Goal: Task Accomplishment & Management: Manage account settings

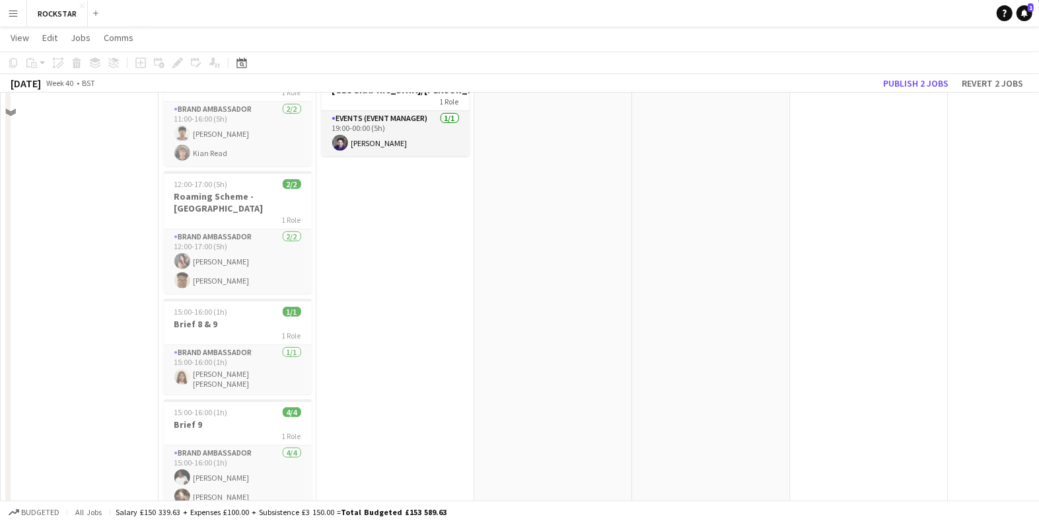
scroll to position [344, 0]
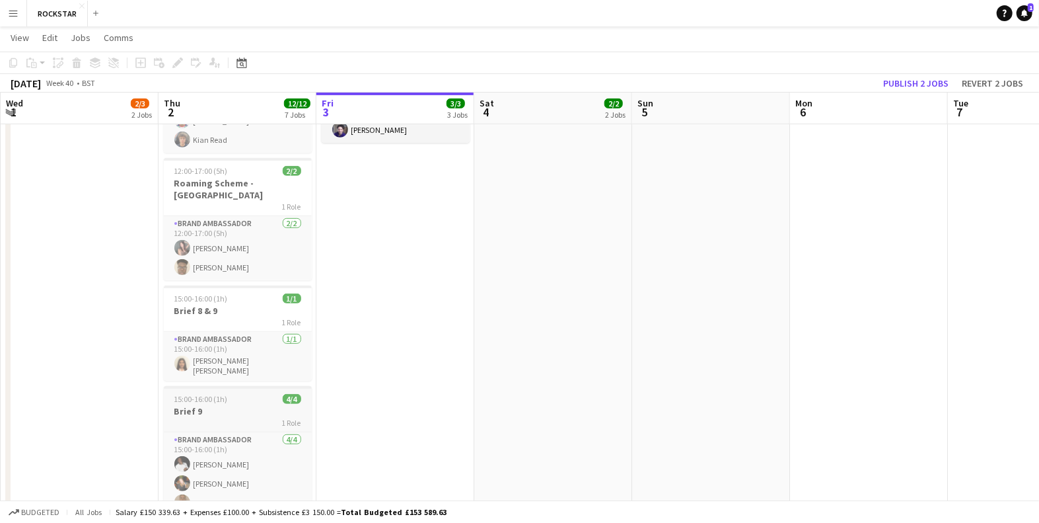
click at [205, 394] on span "15:00-16:00 (1h)" at bounding box center [201, 399] width 54 height 10
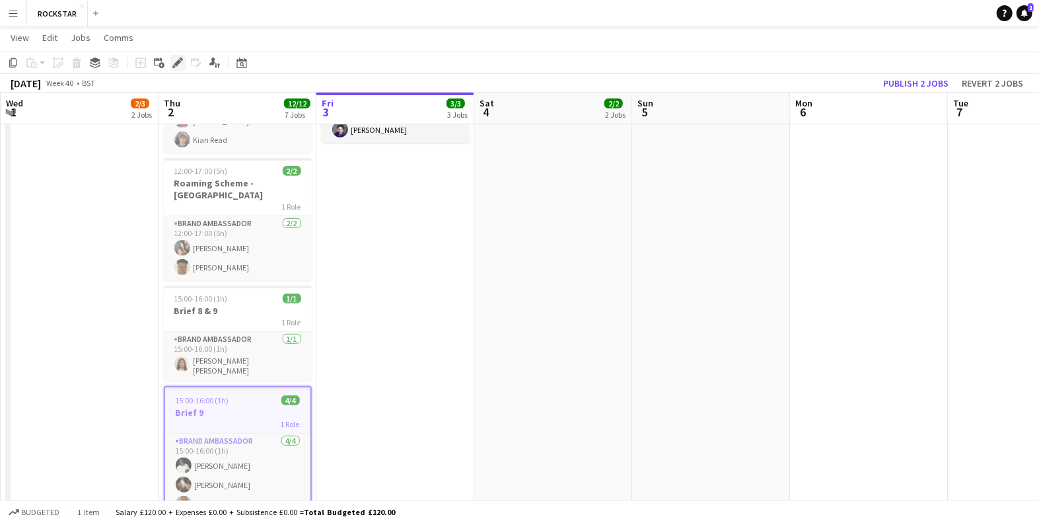
click at [174, 58] on icon "Edit" at bounding box center [177, 62] width 11 height 11
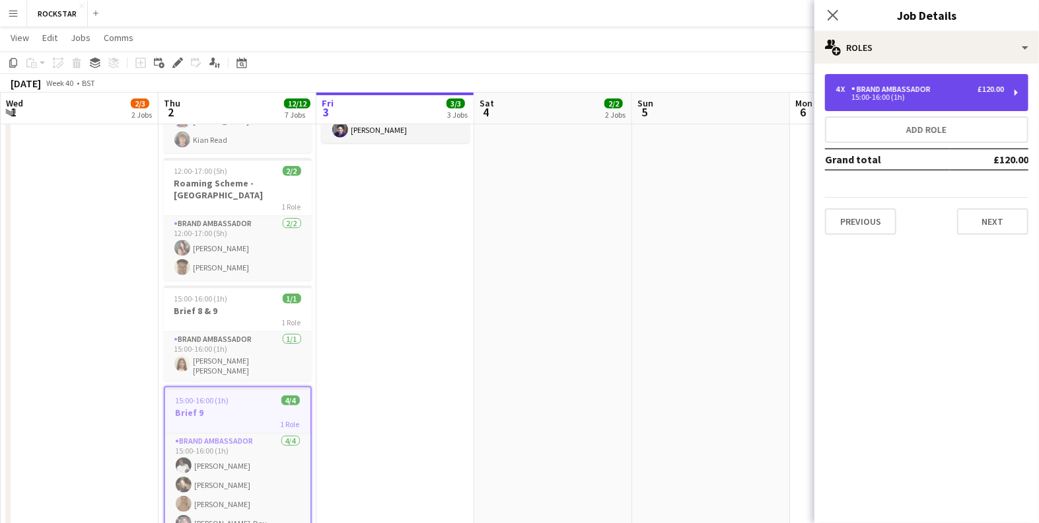
click at [856, 87] on div "Brand Ambassador" at bounding box center [894, 89] width 85 height 9
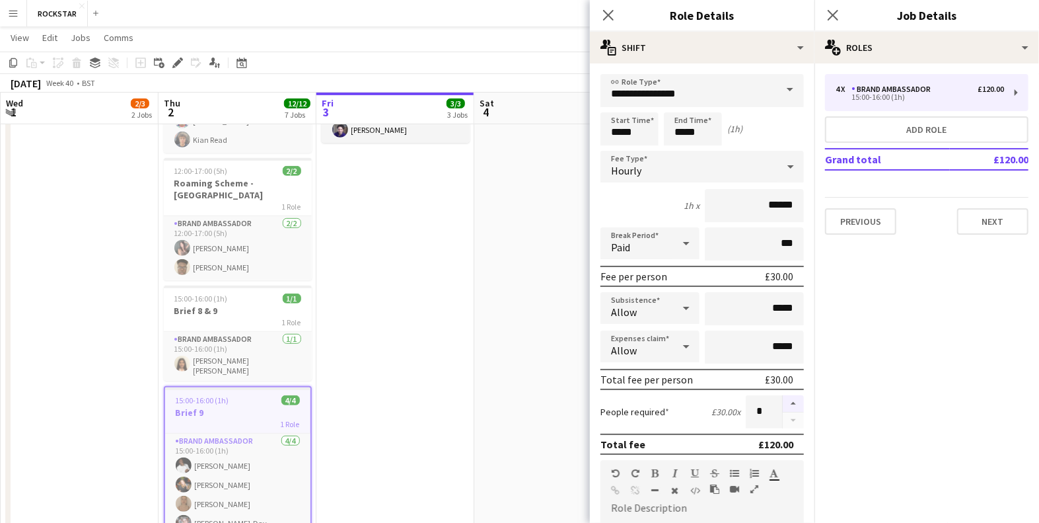
click at [795, 398] on button "button" at bounding box center [793, 403] width 21 height 17
type input "*"
click at [842, 12] on div "Close pop-in" at bounding box center [833, 15] width 37 height 30
click at [831, 13] on icon at bounding box center [832, 15] width 13 height 13
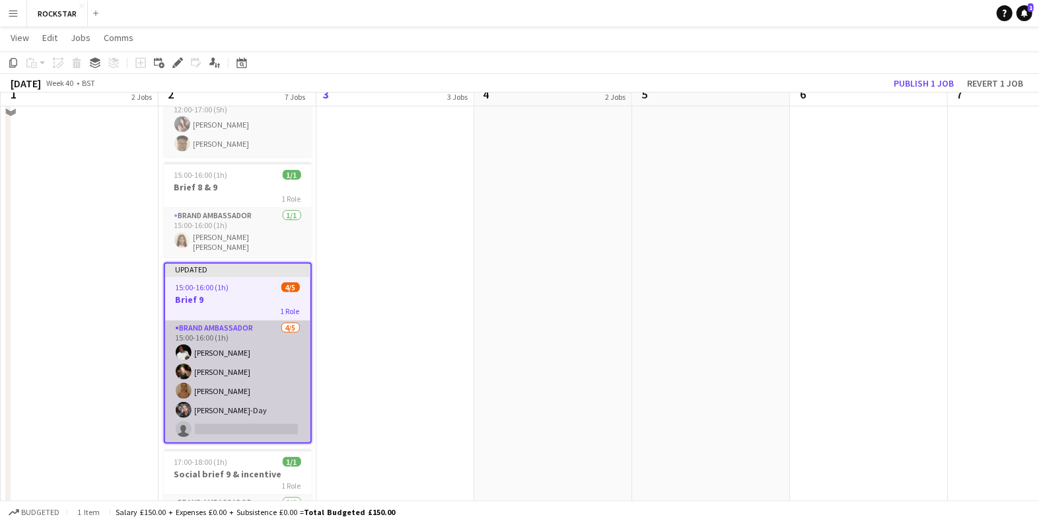
scroll to position [478, 0]
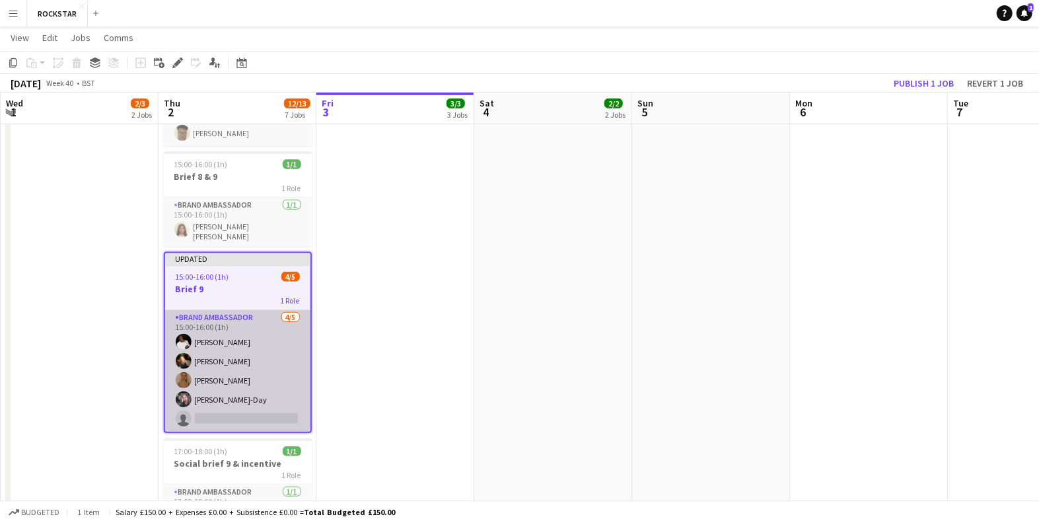
click at [233, 363] on app-card-role "Brand Ambassador [DATE] 15:00-16:00 (1h) [PERSON_NAME] Nkpaji [PERSON_NAME] [PE…" at bounding box center [237, 371] width 145 height 122
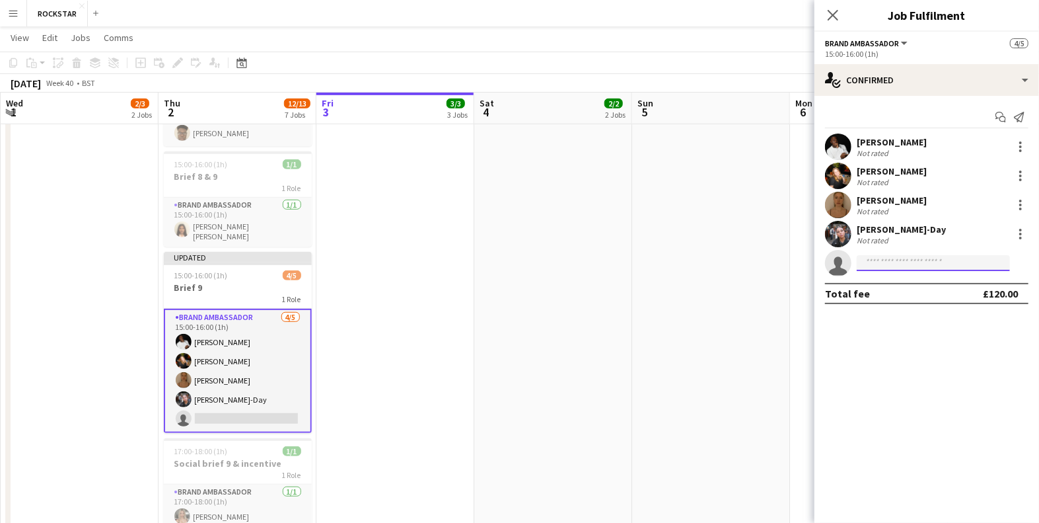
click at [898, 262] on input at bounding box center [933, 263] width 153 height 16
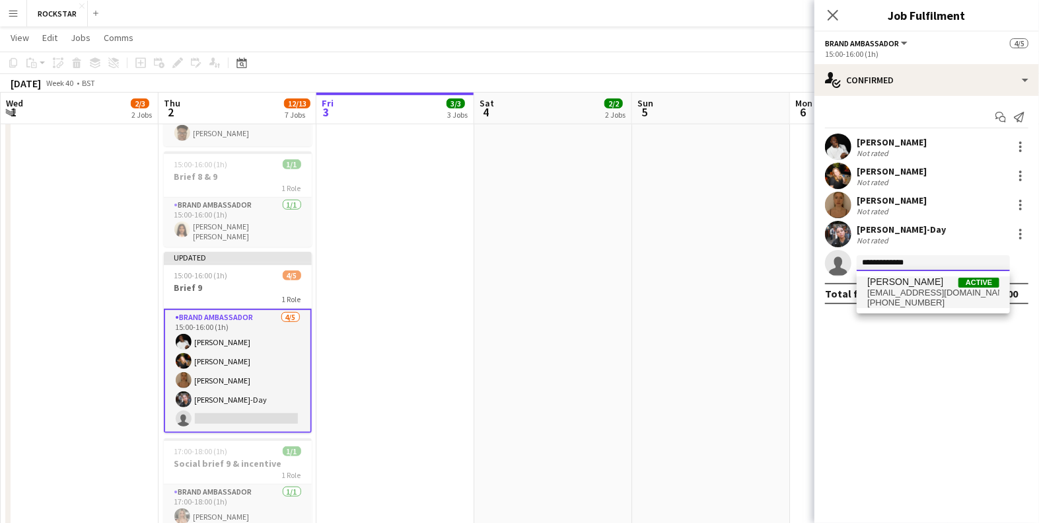
type input "**********"
click at [906, 289] on span "[EMAIL_ADDRESS][DOMAIN_NAME]" at bounding box center [933, 292] width 132 height 11
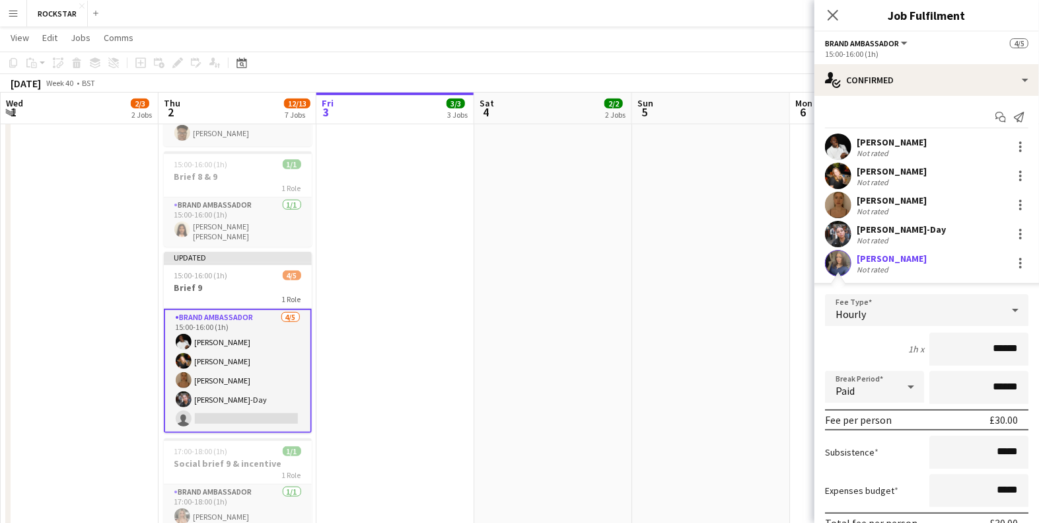
scroll to position [89, 0]
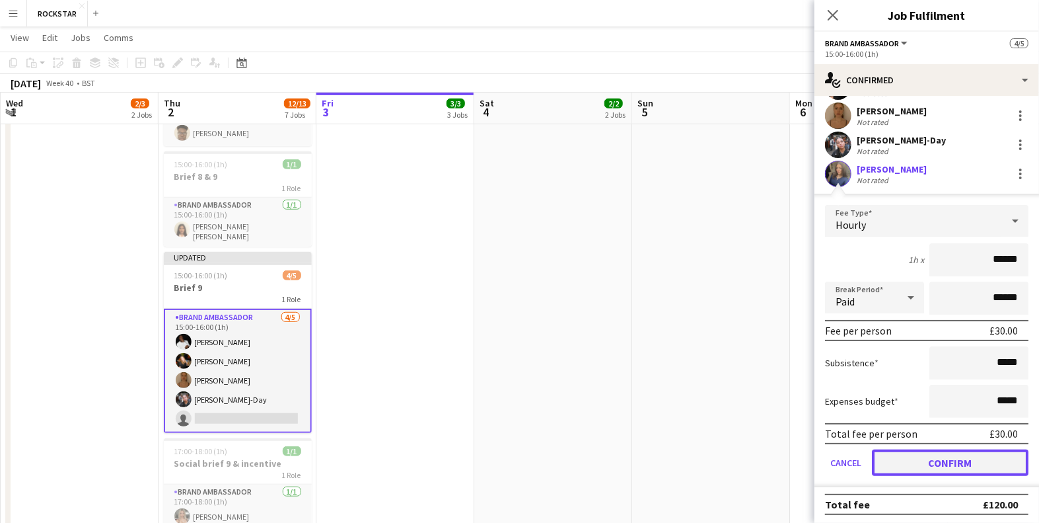
click at [902, 468] on button "Confirm" at bounding box center [950, 462] width 157 height 26
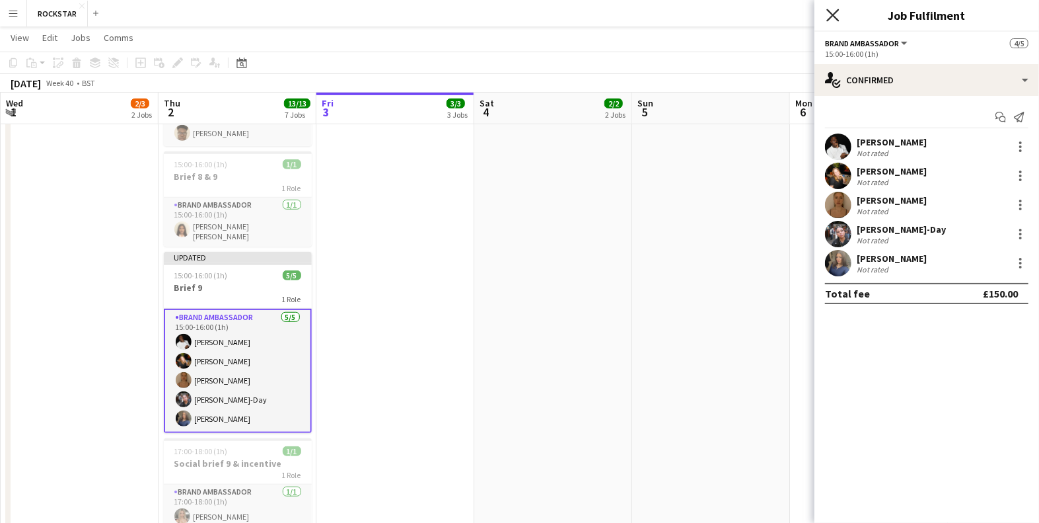
click at [834, 17] on icon at bounding box center [832, 15] width 13 height 13
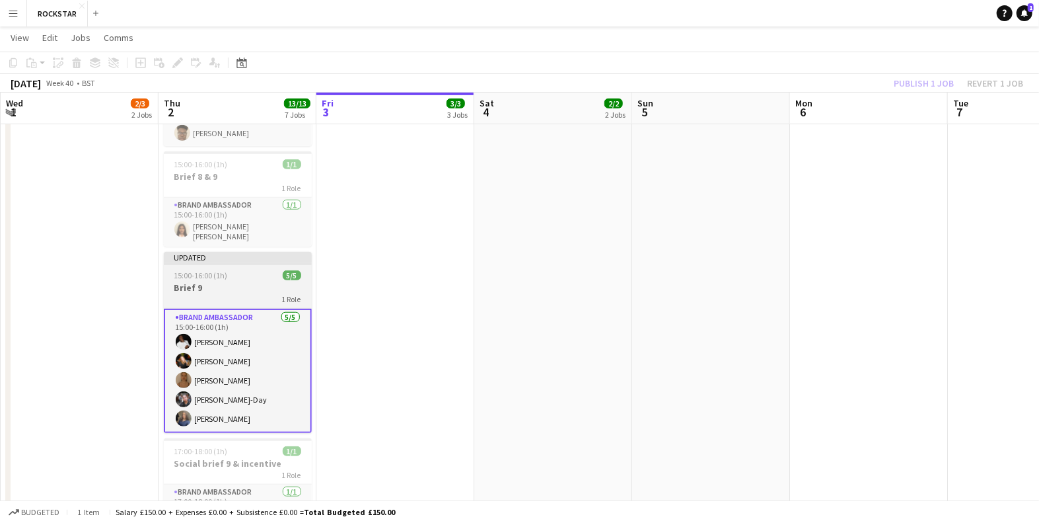
click at [231, 252] on app-job-card "Updated 15:00-16:00 (1h) 5/5 Brief 9 1 Role Brand Ambassador [DATE] 15:00-16:00…" at bounding box center [238, 342] width 148 height 181
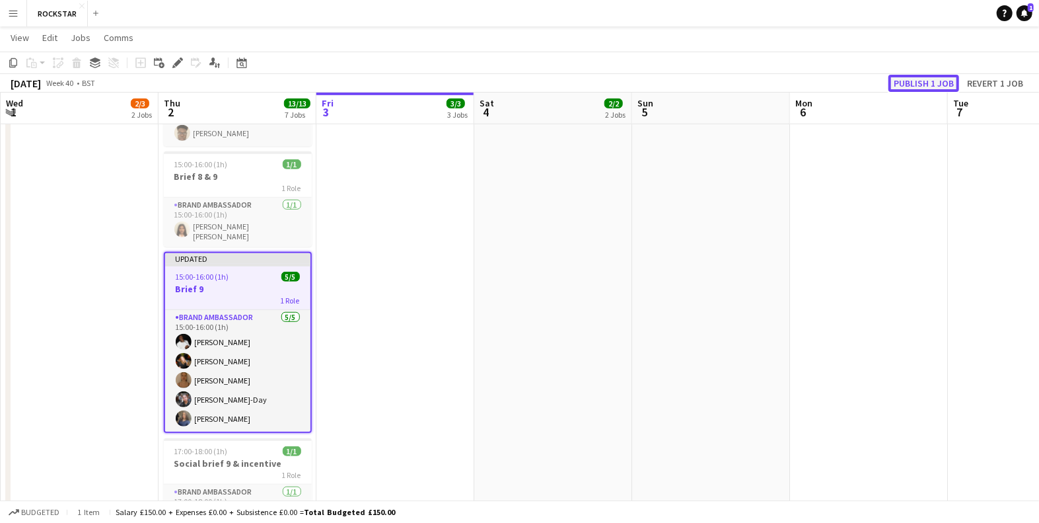
click at [915, 81] on button "Publish 1 job" at bounding box center [924, 83] width 71 height 17
